Goal: Task Accomplishment & Management: Use online tool/utility

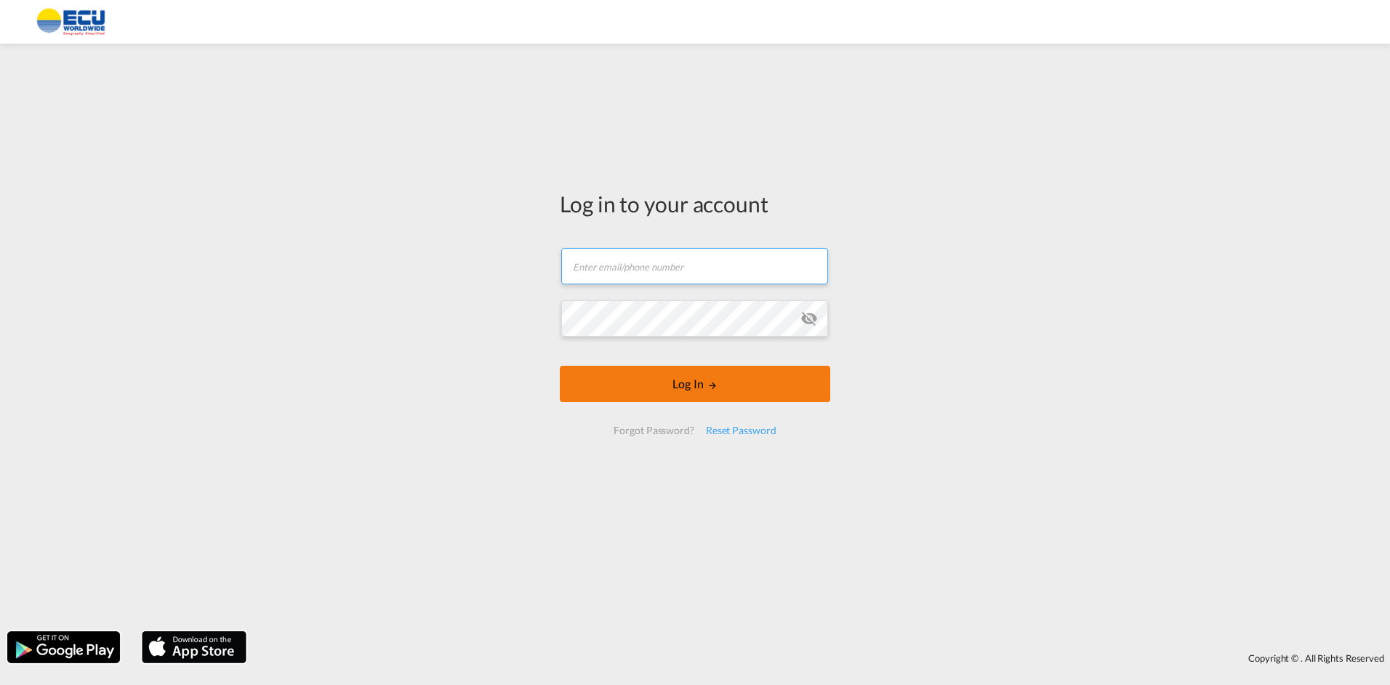
type input "[PERSON_NAME][EMAIL_ADDRESS][DOMAIN_NAME]"
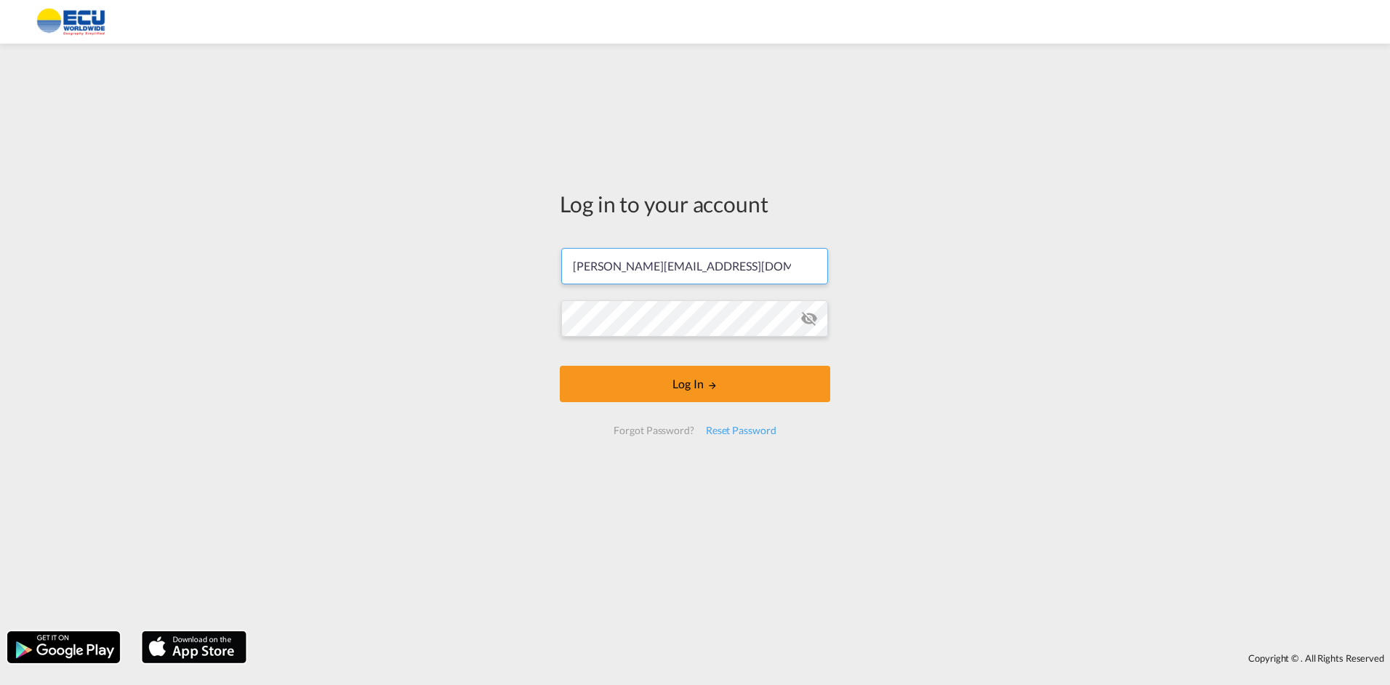
click at [707, 388] on form "[EMAIL_ADDRESS][DOMAIN_NAME] Email field is required Password field is required…" at bounding box center [695, 341] width 270 height 216
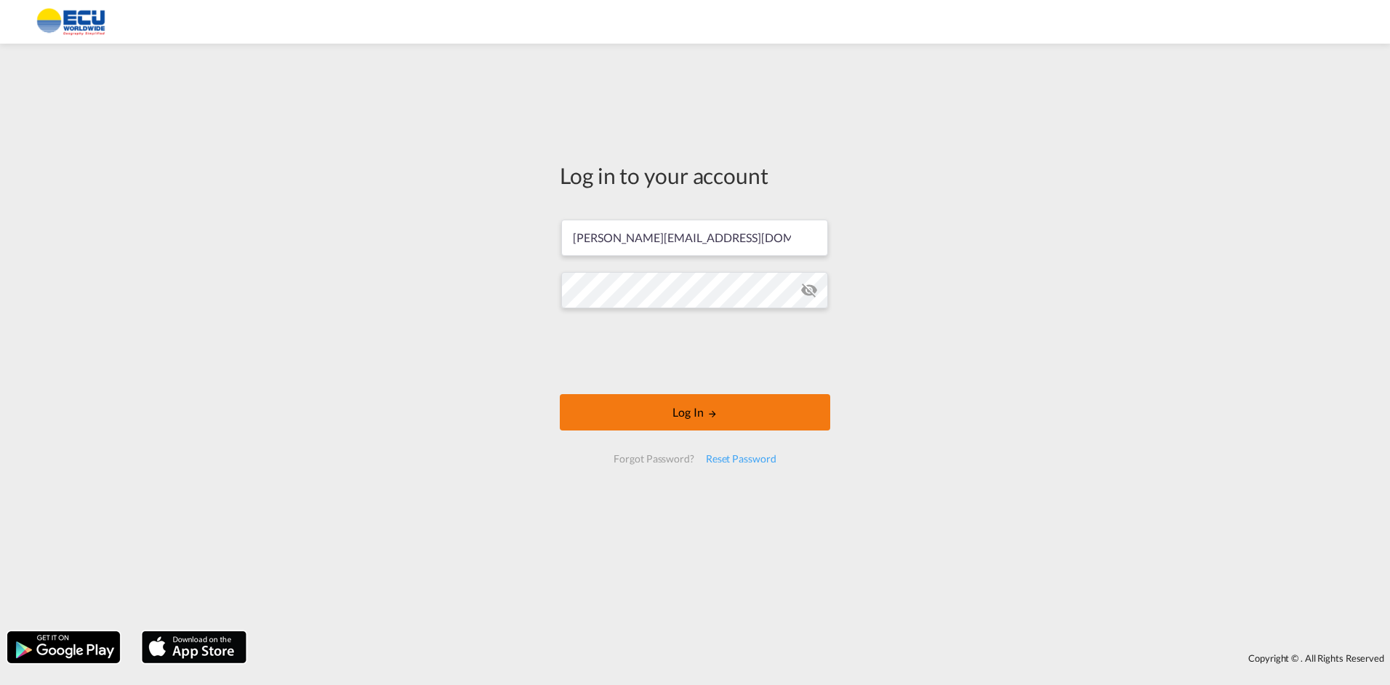
click at [673, 412] on button "Log In" at bounding box center [695, 412] width 270 height 36
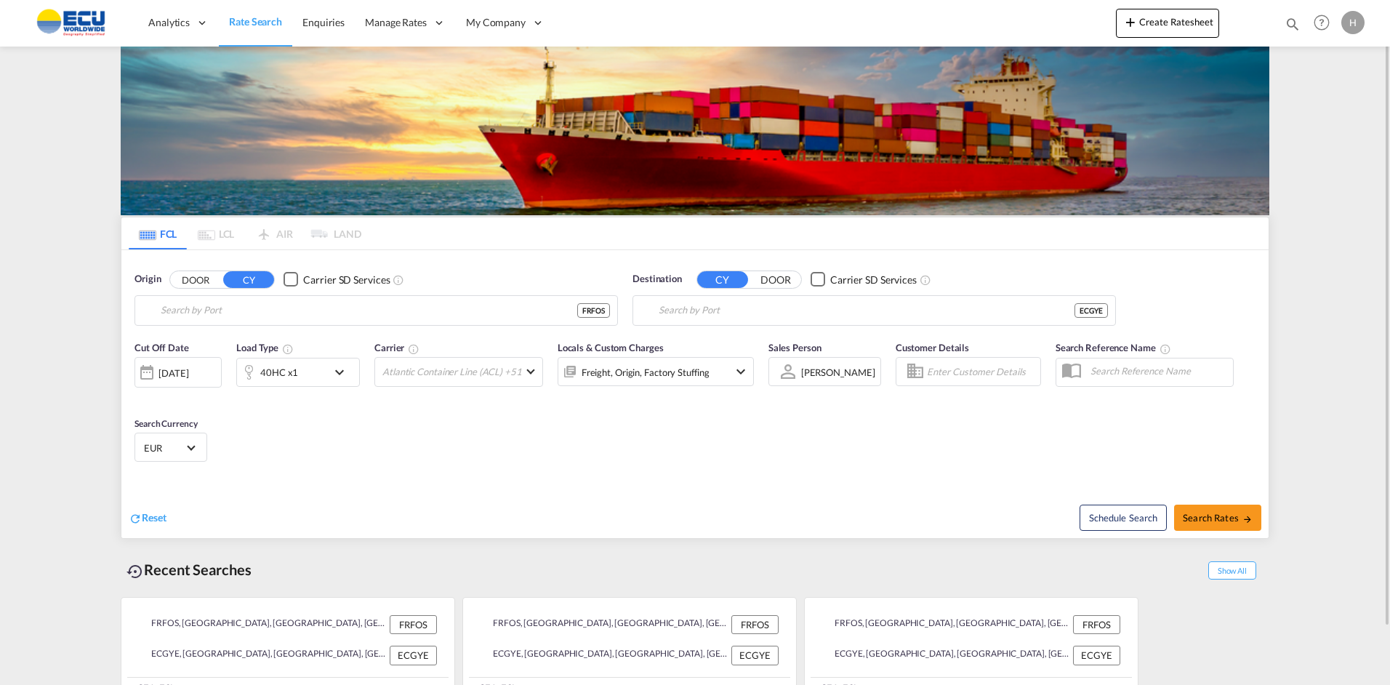
type input "Fos-[GEOGRAPHIC_DATA], [GEOGRAPHIC_DATA]"
type input "[GEOGRAPHIC_DATA], ECGYE"
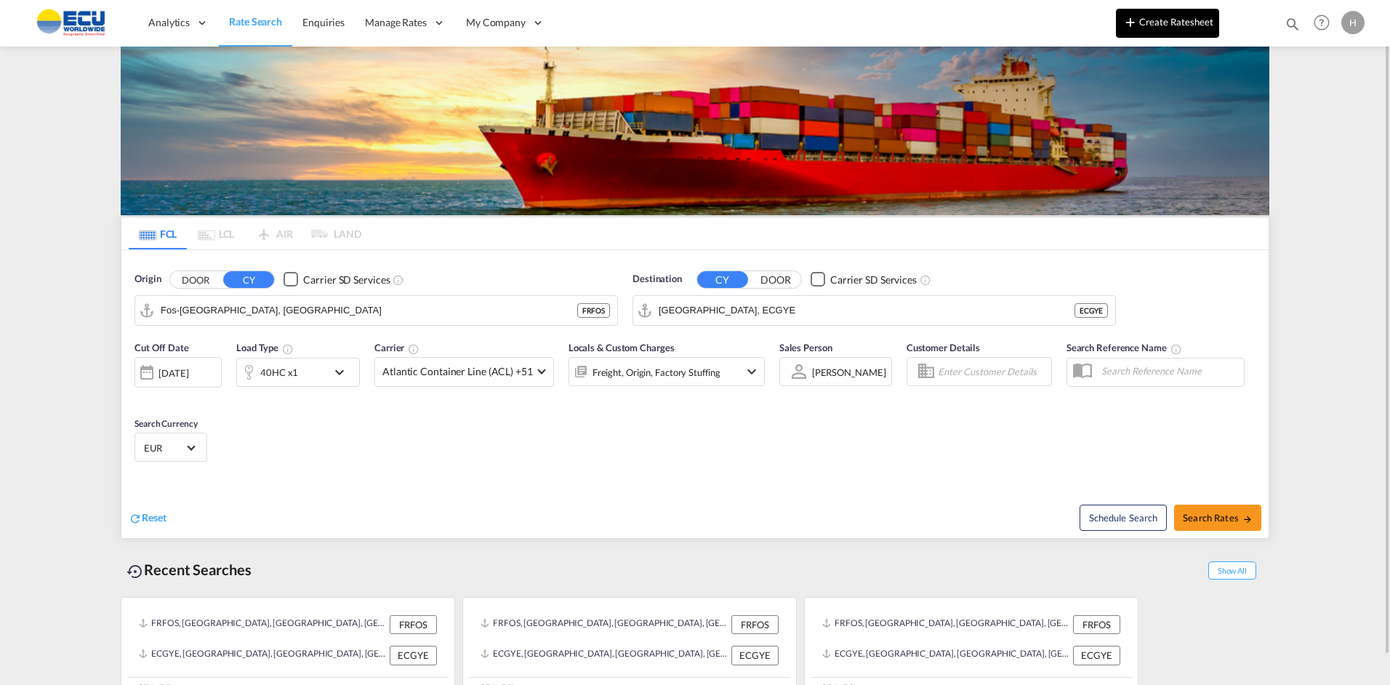
click at [1134, 16] on md-icon "icon-plus 400-fg" at bounding box center [1130, 21] width 17 height 17
